Goal: Find specific page/section: Find specific page/section

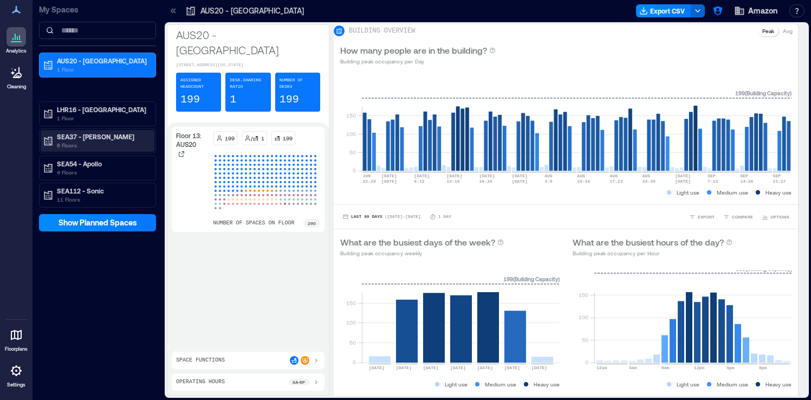
click at [107, 139] on p "SEA37 - [PERSON_NAME]" at bounding box center [102, 136] width 91 height 9
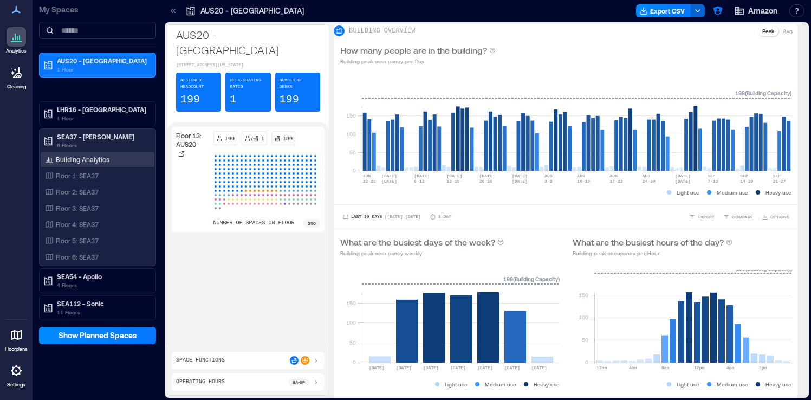
click at [114, 157] on div "Building Analytics" at bounding box center [98, 159] width 114 height 15
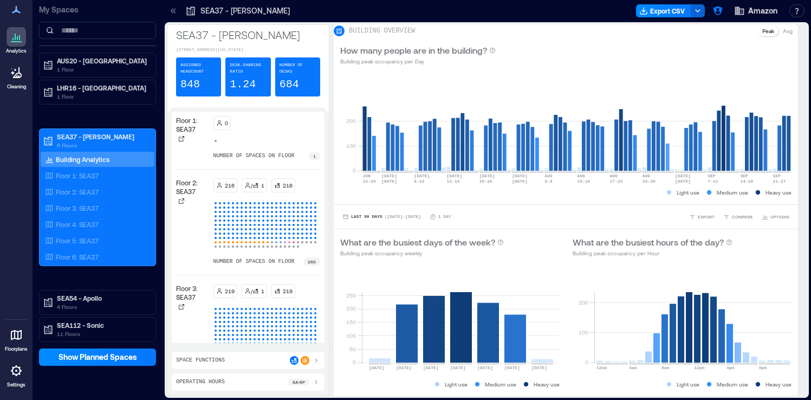
click at [10, 370] on icon at bounding box center [16, 370] width 13 height 13
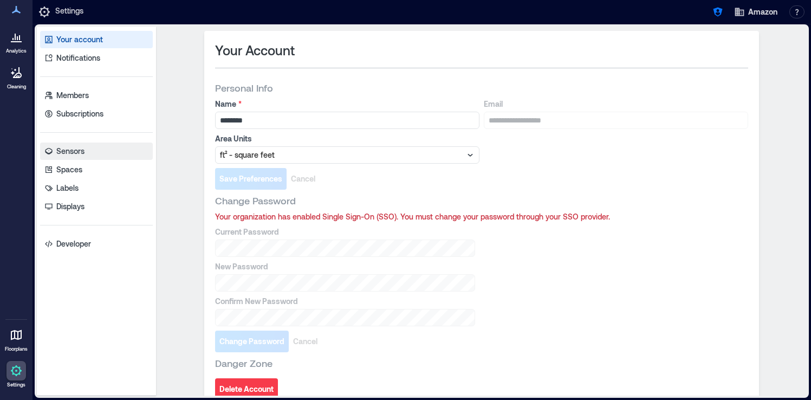
click at [93, 147] on link "Sensors" at bounding box center [96, 151] width 113 height 17
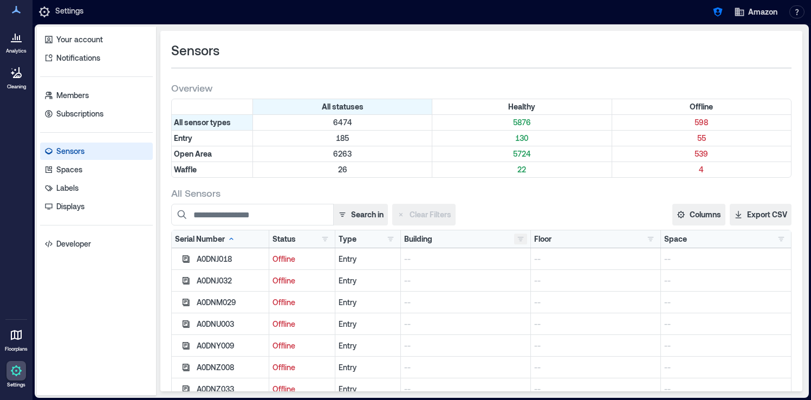
click at [519, 241] on button "button" at bounding box center [520, 239] width 13 height 11
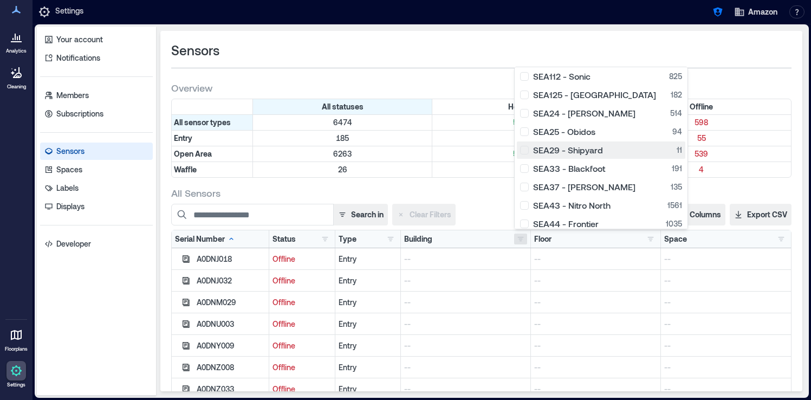
scroll to position [173, 0]
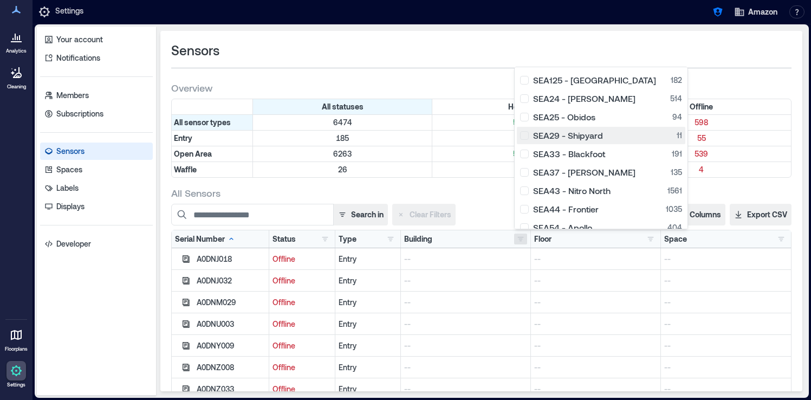
click at [527, 135] on div "SEA29 - Shipyard 11" at bounding box center [601, 135] width 162 height 11
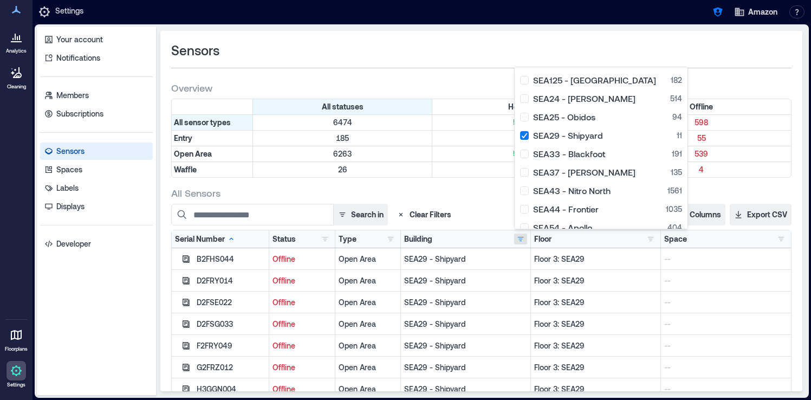
click at [469, 180] on div "All statuses Healthy Offline All sensor types 6474 5876 598 Entry 185 130 55 Op…" at bounding box center [481, 140] width 621 height 83
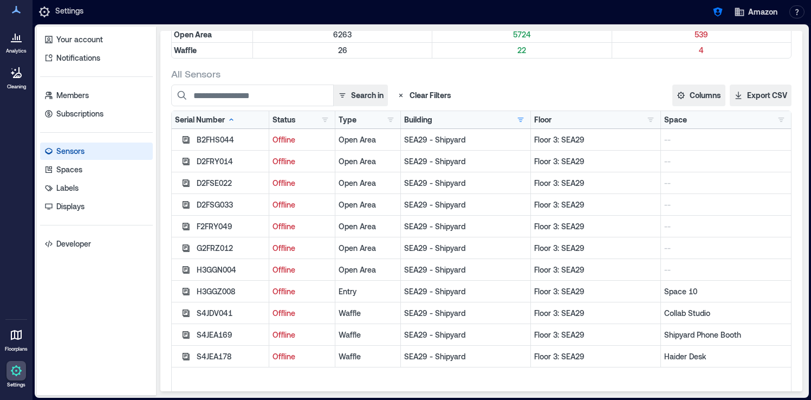
scroll to position [139, 0]
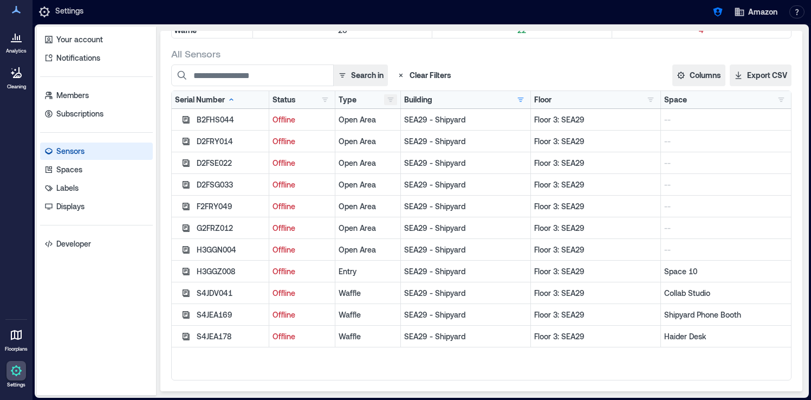
click at [390, 98] on button "button" at bounding box center [390, 99] width 13 height 11
click at [519, 59] on div "All Sensors" at bounding box center [481, 53] width 621 height 13
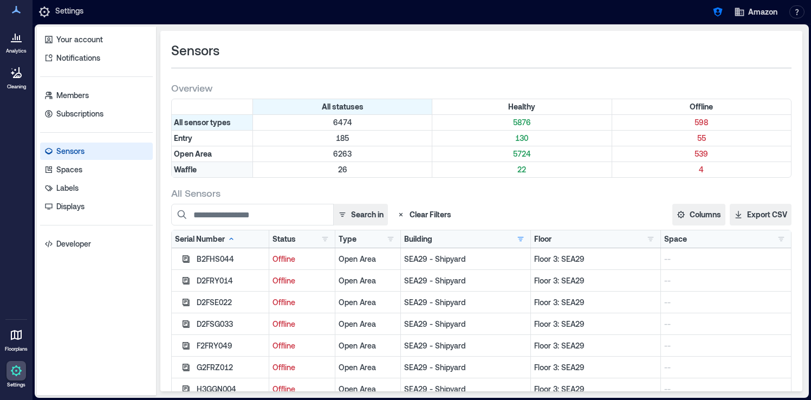
click at [213, 170] on div "Waffle" at bounding box center [212, 169] width 81 height 15
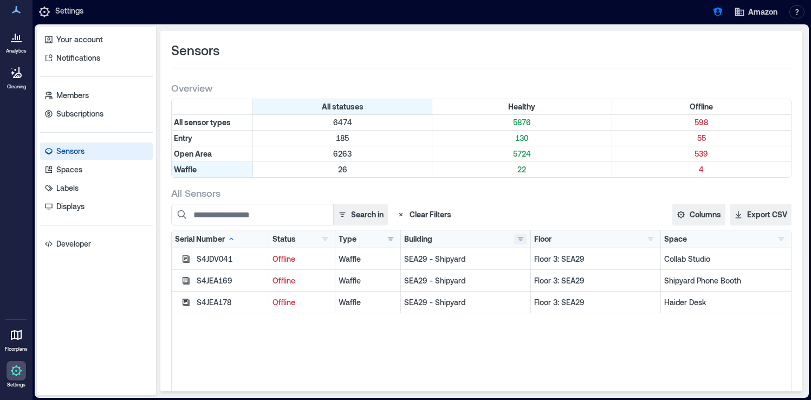
click at [524, 236] on button "button" at bounding box center [520, 239] width 13 height 11
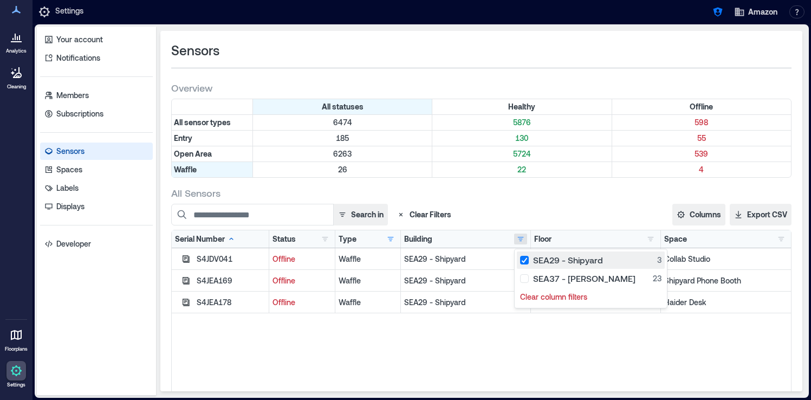
click at [525, 261] on div "SEA29 - Shipyard 3" at bounding box center [590, 260] width 141 height 11
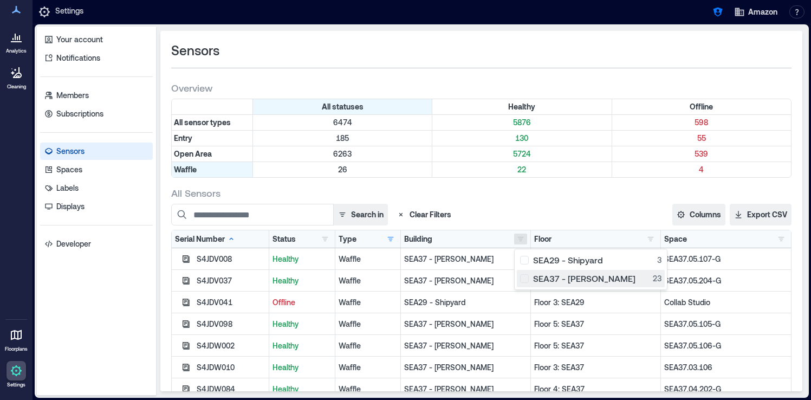
click at [525, 273] on div "SEA37 - [PERSON_NAME] 23" at bounding box center [590, 278] width 141 height 11
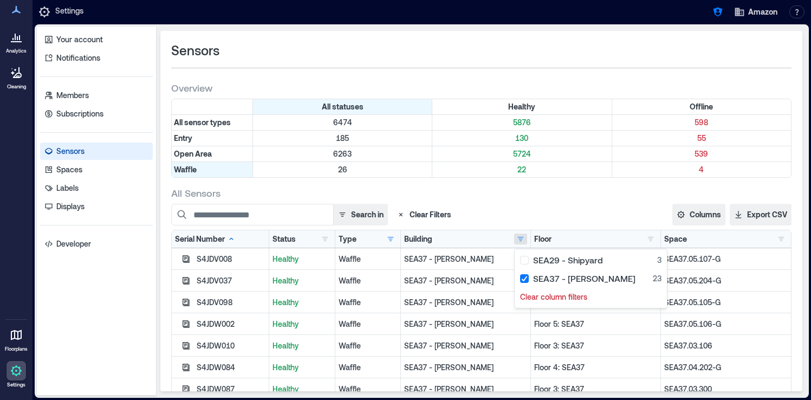
click at [626, 193] on div "All Sensors" at bounding box center [481, 192] width 621 height 13
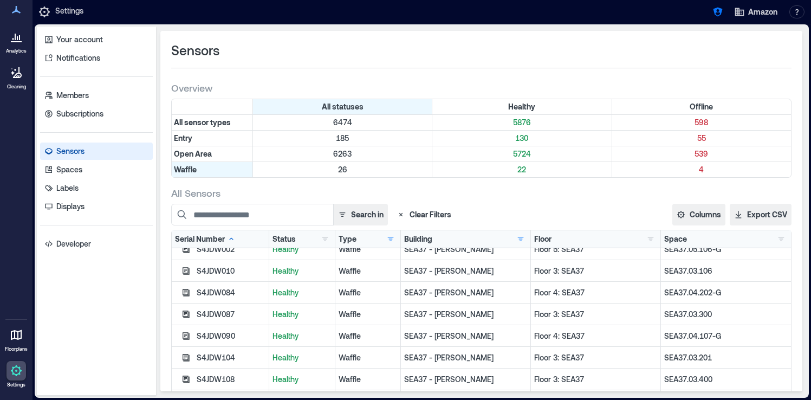
scroll to position [81, 0]
